Goal: Task Accomplishment & Management: Complete application form

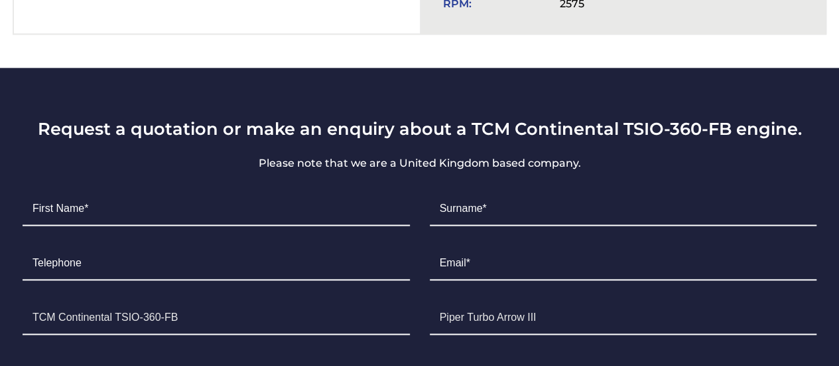
scroll to position [762, 0]
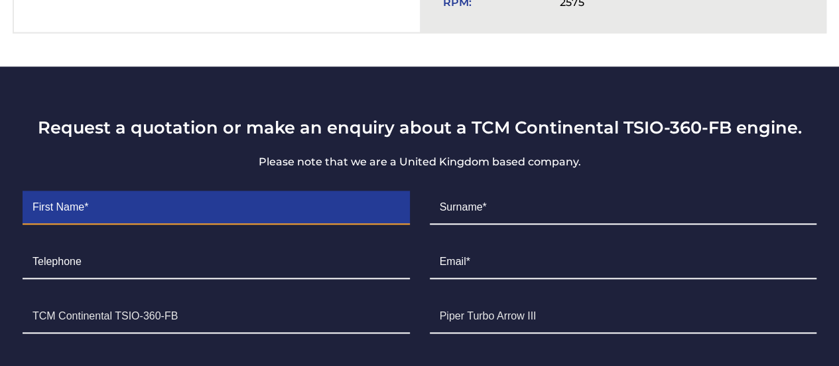
click at [172, 191] on input "Contact form" at bounding box center [216, 207] width 387 height 33
type input "[PERSON_NAME]"
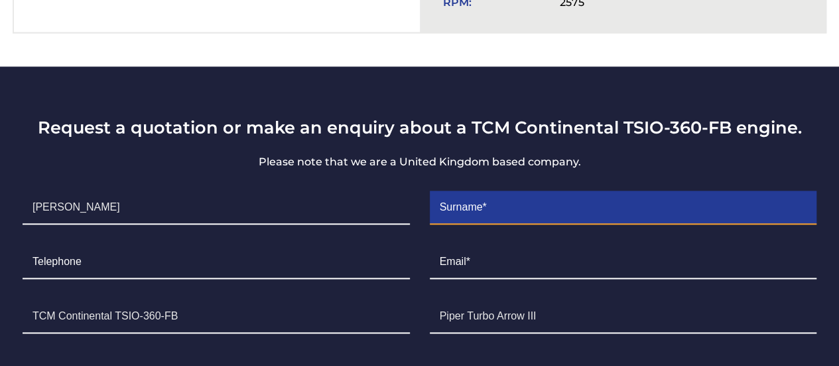
type input "ALAHMED"
type input "0505496600"
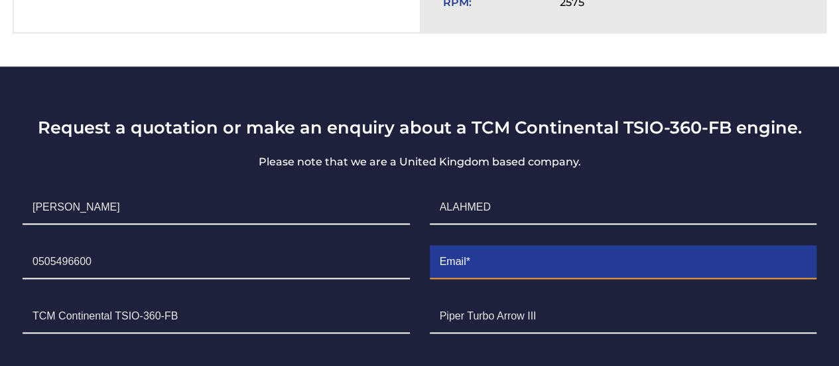
type input "[EMAIL_ADDRESS][DOMAIN_NAME]"
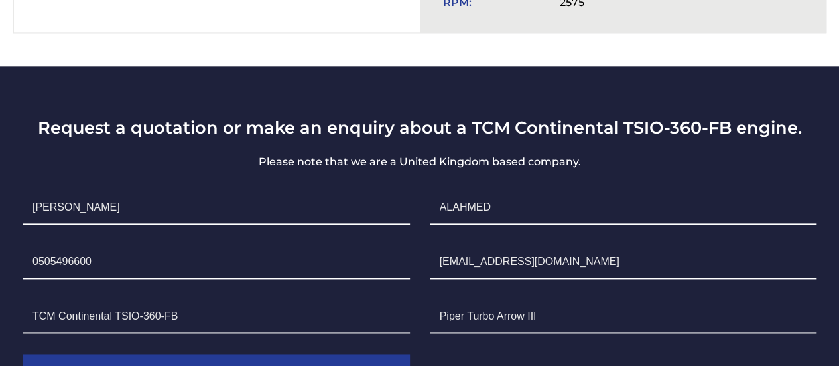
type input "[GEOGRAPHIC_DATA]"
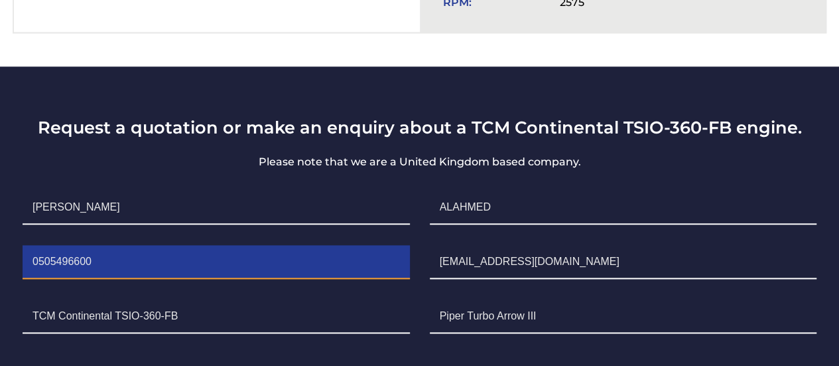
click at [37, 245] on input "0505496600" at bounding box center [216, 261] width 387 height 33
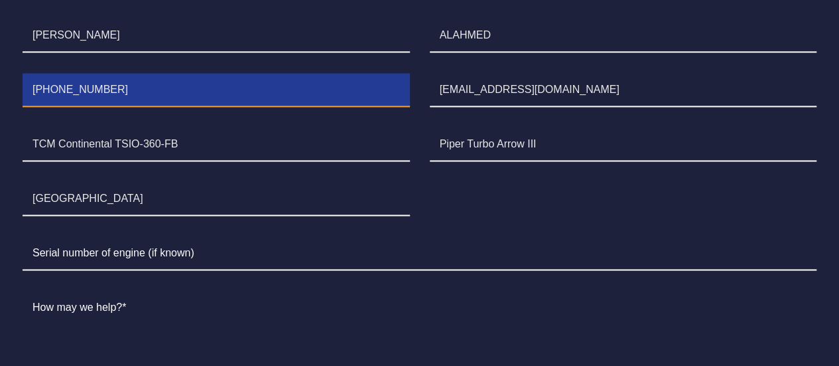
scroll to position [935, 0]
type input "[PHONE_NUMBER]"
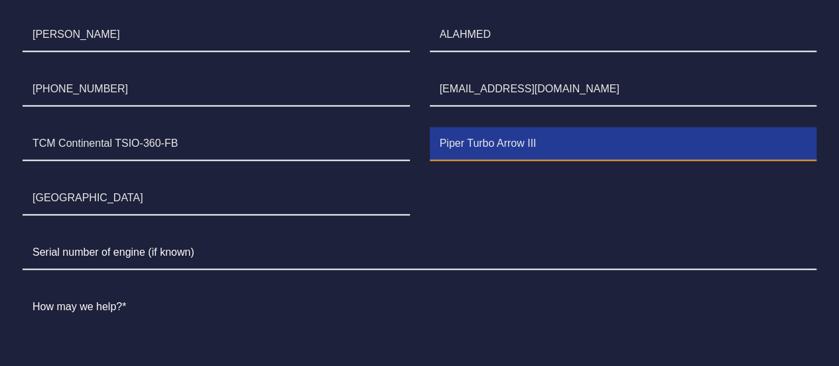
click at [552, 127] on input "Piper Turbo Arrow III" at bounding box center [623, 143] width 387 height 33
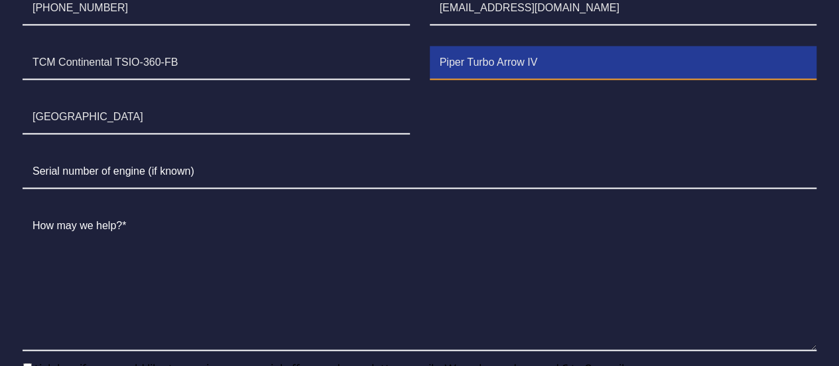
scroll to position [1019, 0]
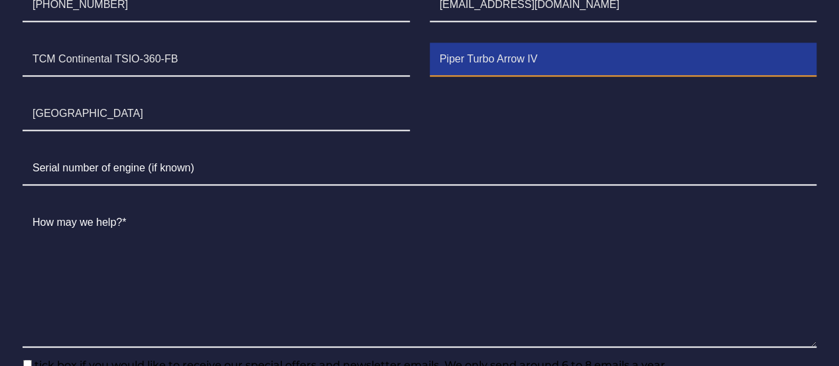
type input "Piper Turbo Arrow IV"
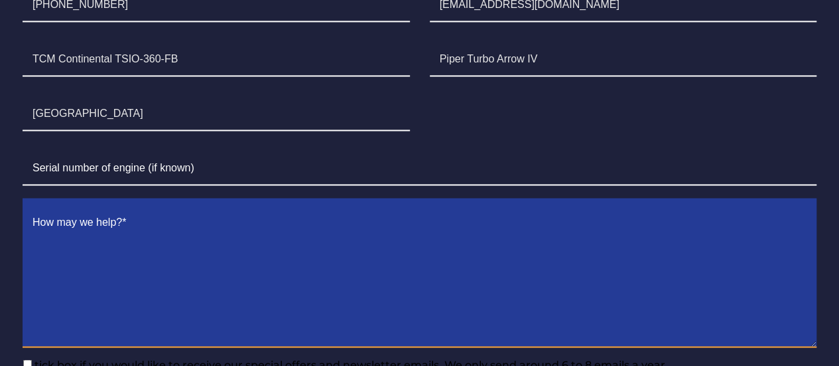
click at [189, 206] on textarea "Contact form" at bounding box center [420, 276] width 794 height 141
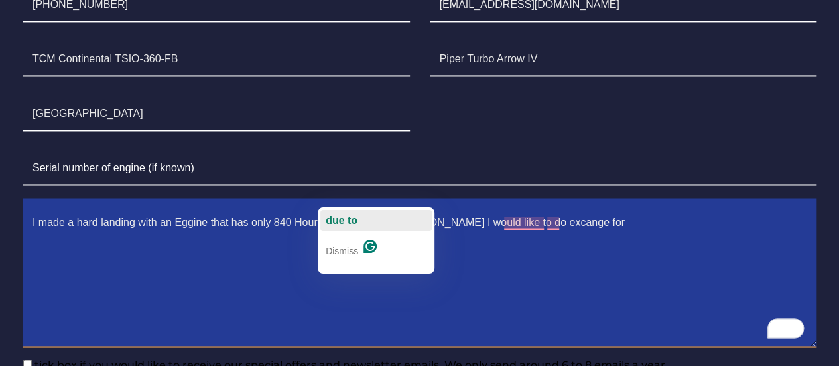
click at [350, 220] on span "due to" at bounding box center [342, 219] width 32 height 11
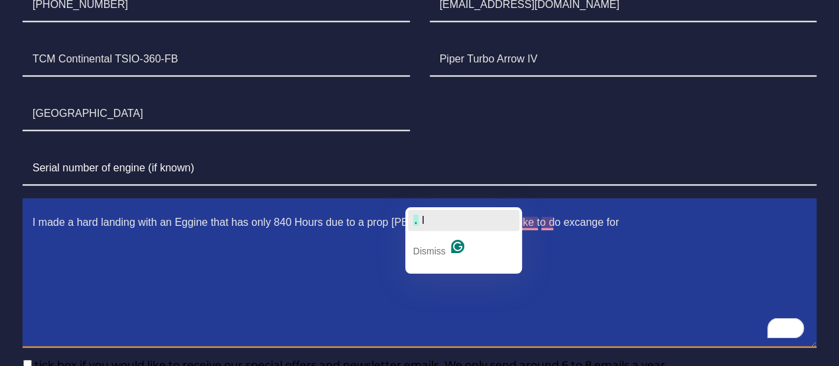
click at [431, 220] on button ". I" at bounding box center [463, 220] width 111 height 21
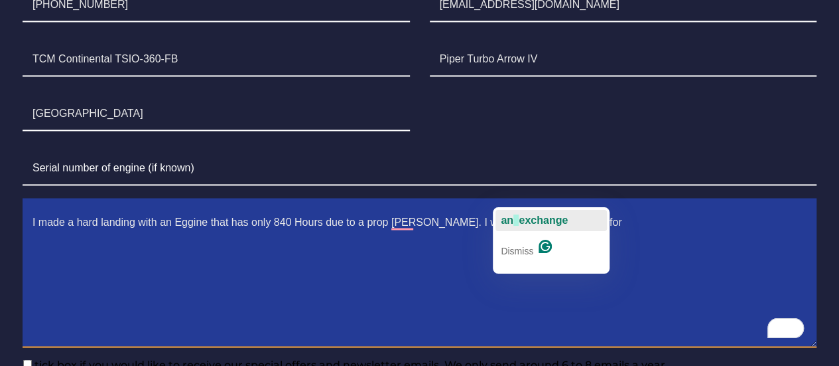
click at [533, 218] on span "exchange" at bounding box center [543, 219] width 49 height 11
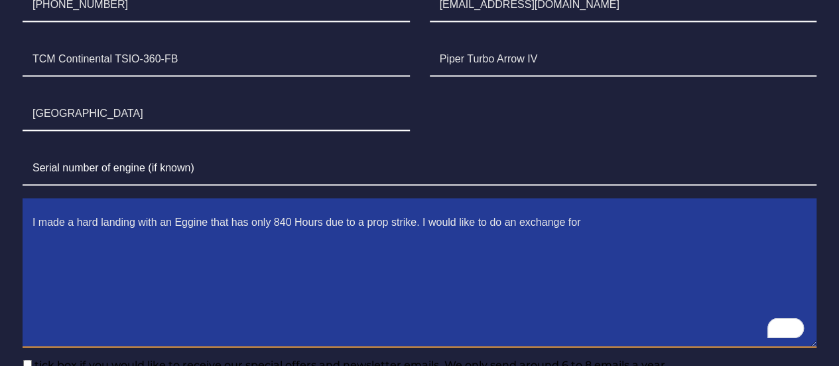
click at [588, 206] on textarea "I made a hard landing with an Eggine that has only 840 Hours due to a prop stri…" at bounding box center [420, 276] width 794 height 141
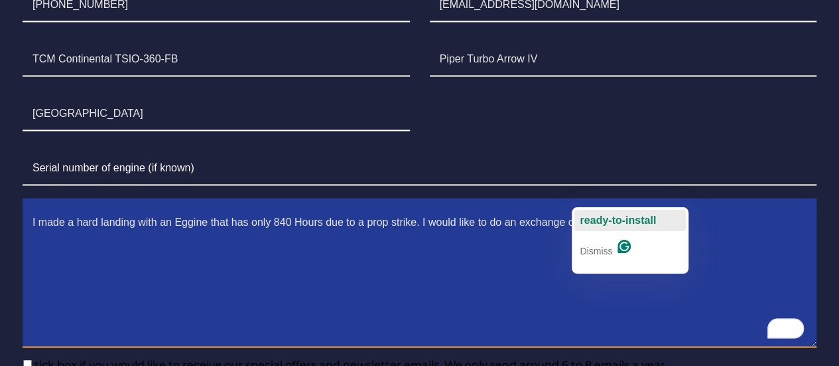
click at [614, 218] on span "ready-to-install" at bounding box center [618, 219] width 76 height 11
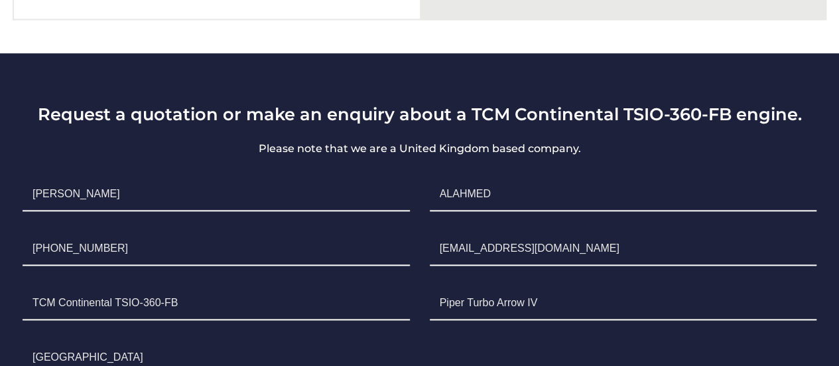
scroll to position [775, 0]
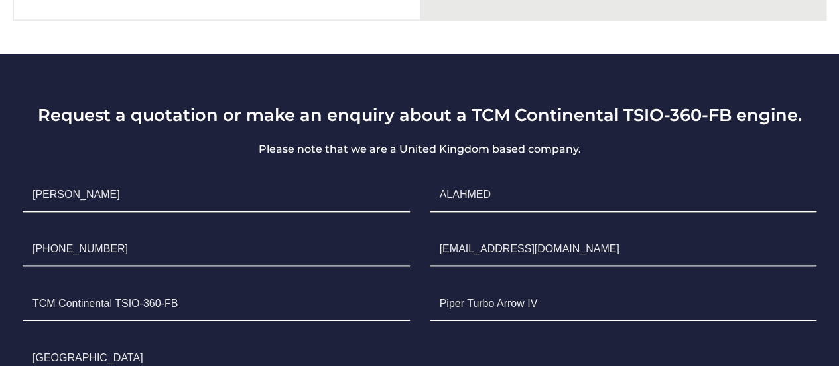
type textarea "I made a hard landing with an Eggine that has only 840 Hours due to a prop stri…"
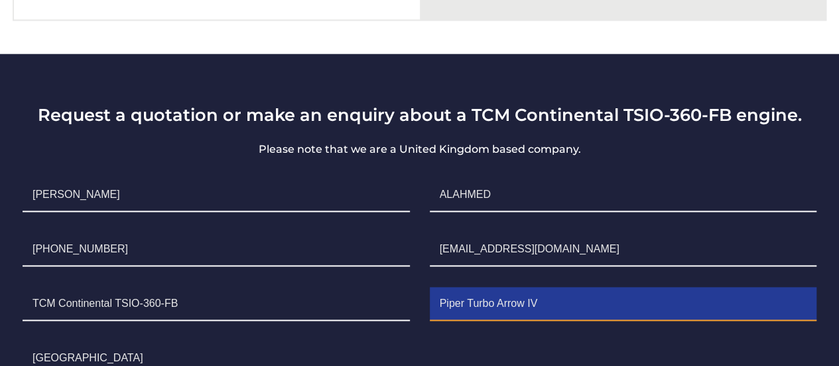
click at [559, 287] on input "Piper Turbo Arrow IV" at bounding box center [623, 303] width 387 height 33
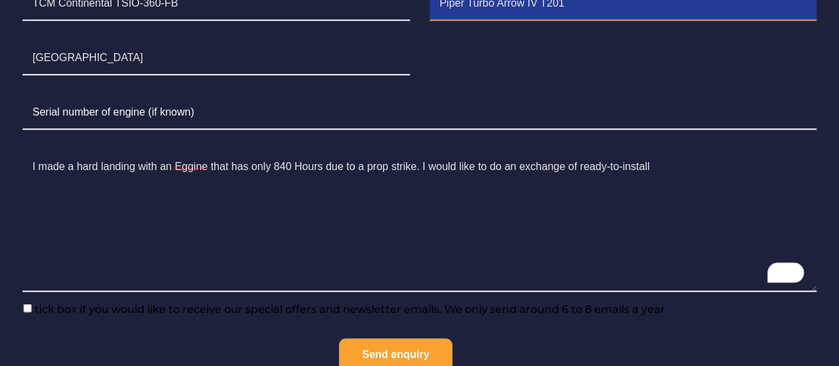
scroll to position [1075, 0]
type input "Piper Turbo Arrow IV T201"
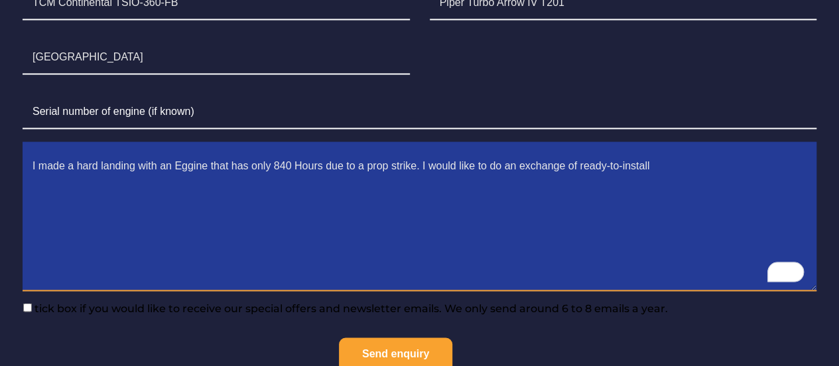
click at [195, 150] on textarea "I made a hard landing with an Eggine that has only 840 Hours due to a prop stri…" at bounding box center [420, 220] width 794 height 141
click at [162, 196] on textarea "I made a hard landing with an Eggine that has only 840 Hours due to a prop stri…" at bounding box center [420, 220] width 794 height 141
click at [192, 150] on textarea "I made a hard landing with an Eggine that has only 840 Hours due to a prop stri…" at bounding box center [420, 220] width 794 height 141
click at [216, 181] on textarea "I made a hard landing with an Egine that has only 840 Hours due to a prop strik…" at bounding box center [420, 220] width 794 height 141
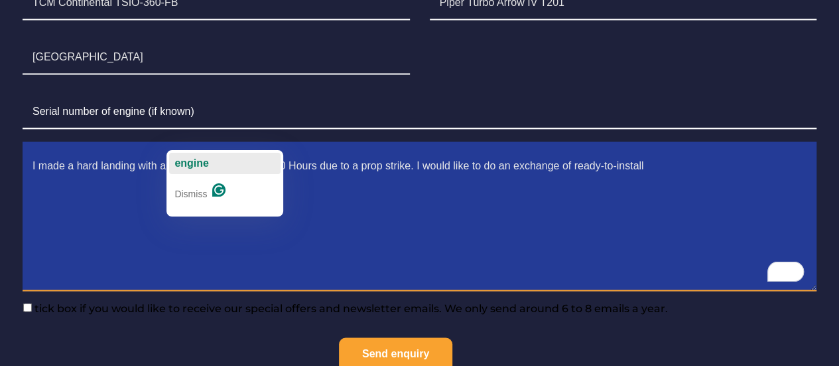
click at [191, 163] on span "engine" at bounding box center [191, 162] width 34 height 11
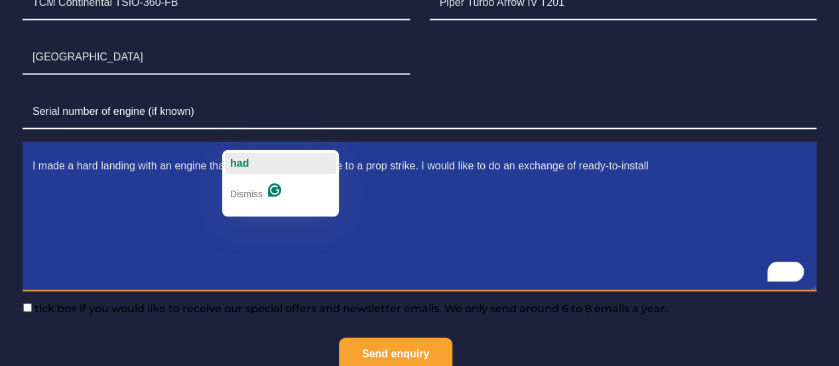
click at [248, 160] on span "had" at bounding box center [239, 162] width 19 height 11
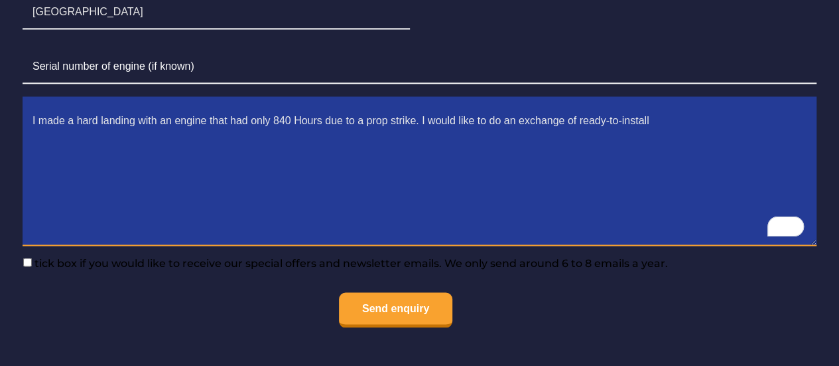
scroll to position [1122, 0]
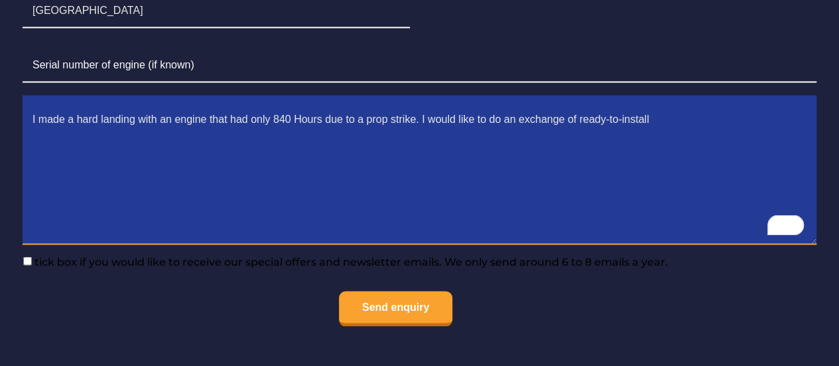
type textarea "I made a hard landing with an engine that had only 840 Hours due to a prop stri…"
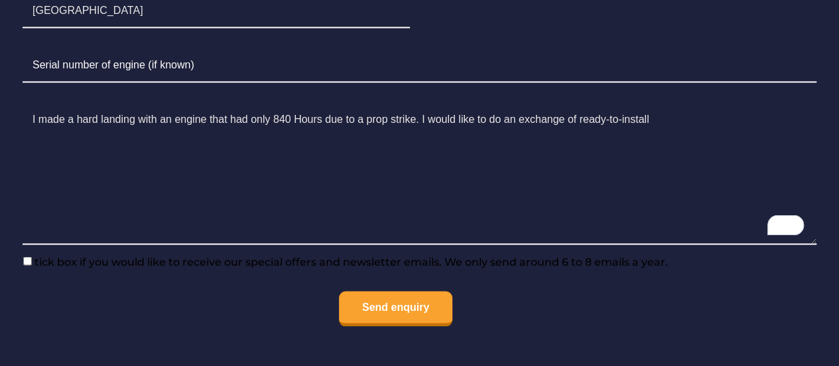
click at [27, 256] on input"] "tick box if you would like to receive our special offers and newsletter emails.…" at bounding box center [27, 260] width 9 height 9
checkbox input"] "true"
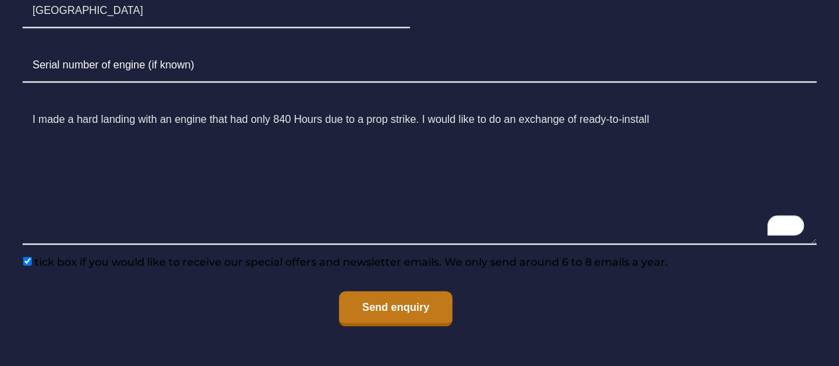
click at [400, 293] on input "Send enquiry" at bounding box center [395, 308] width 113 height 35
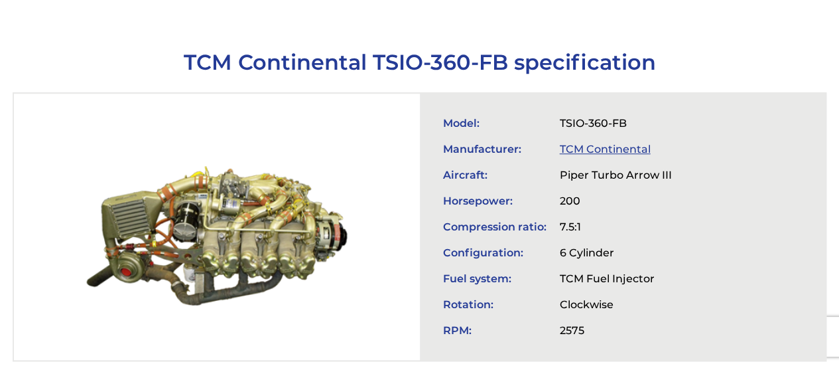
scroll to position [435, 0]
click at [244, 218] on div at bounding box center [217, 226] width 406 height 266
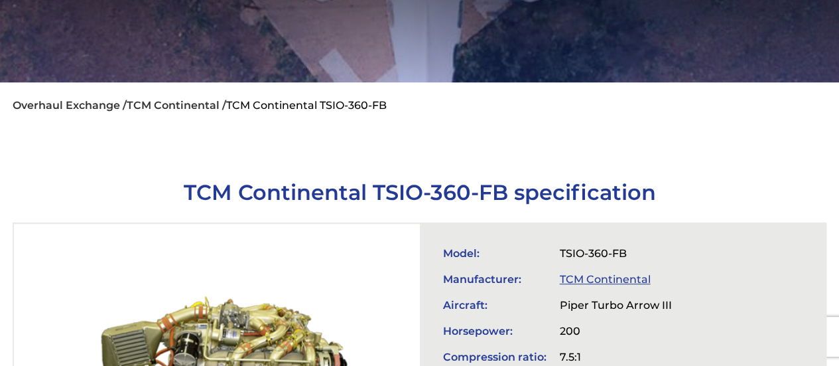
scroll to position [302, 0]
